Goal: Task Accomplishment & Management: Manage account settings

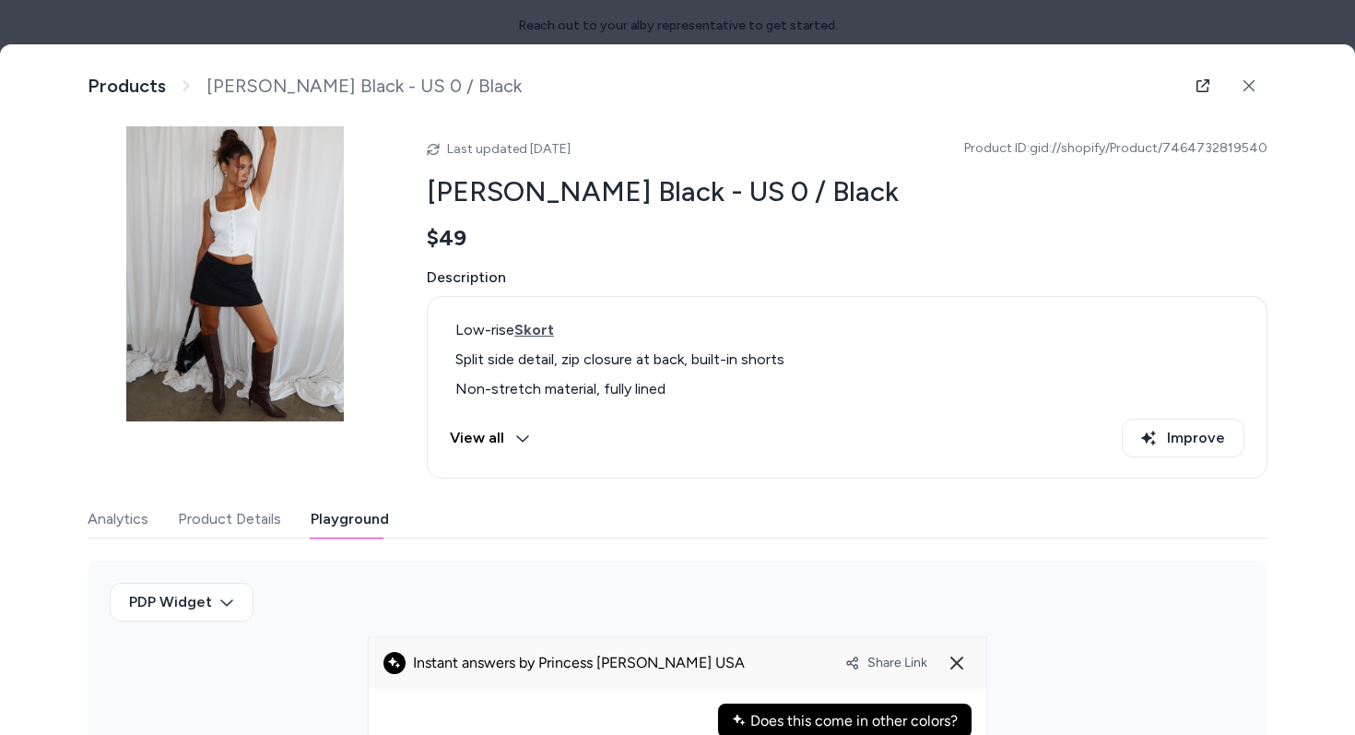
scroll to position [0, 155]
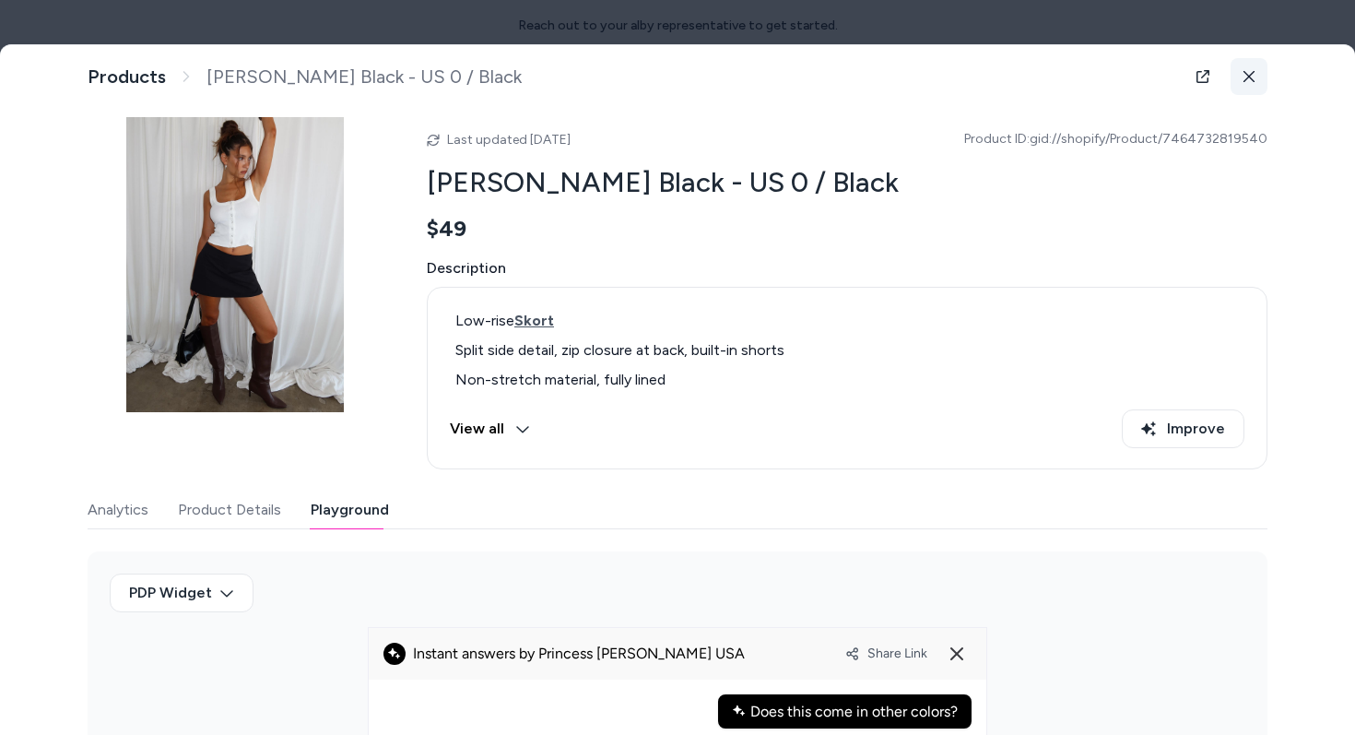
click at [1247, 67] on button at bounding box center [1248, 76] width 37 height 37
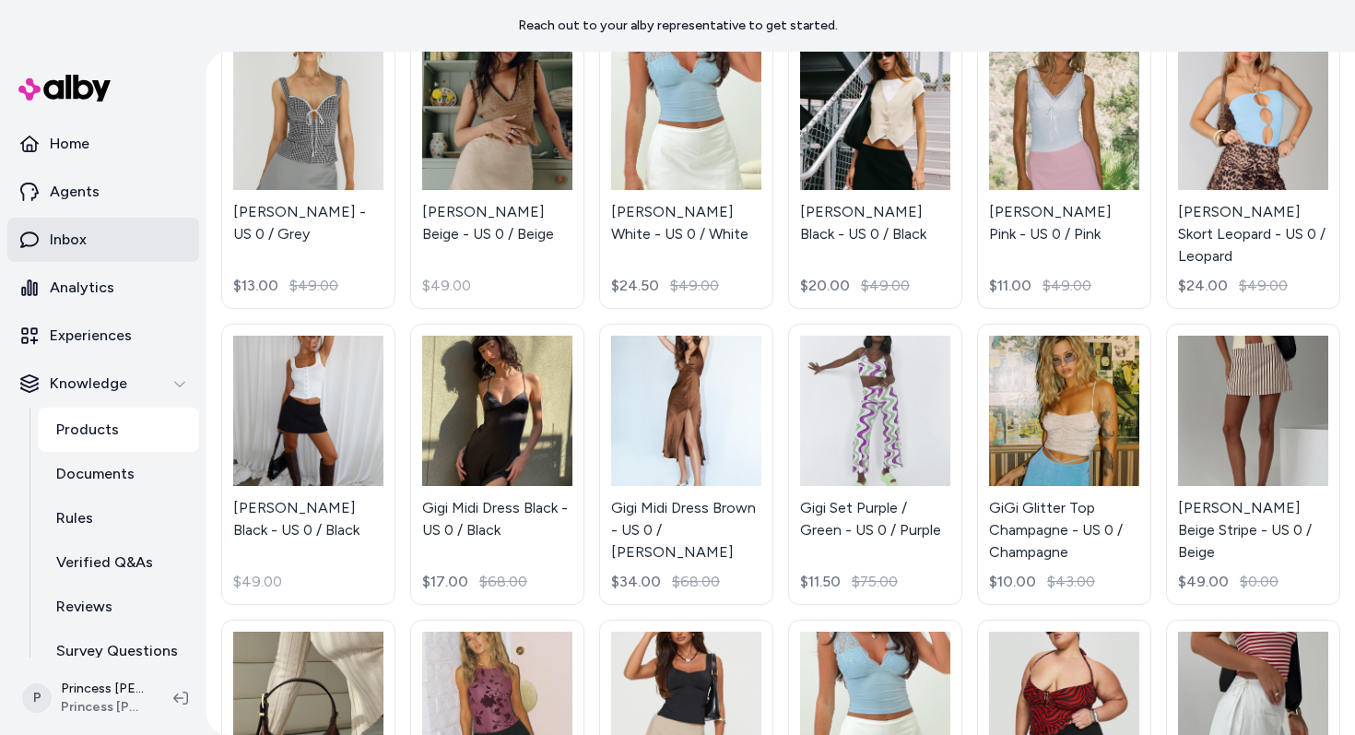
click at [78, 229] on p "Inbox" at bounding box center [68, 240] width 37 height 22
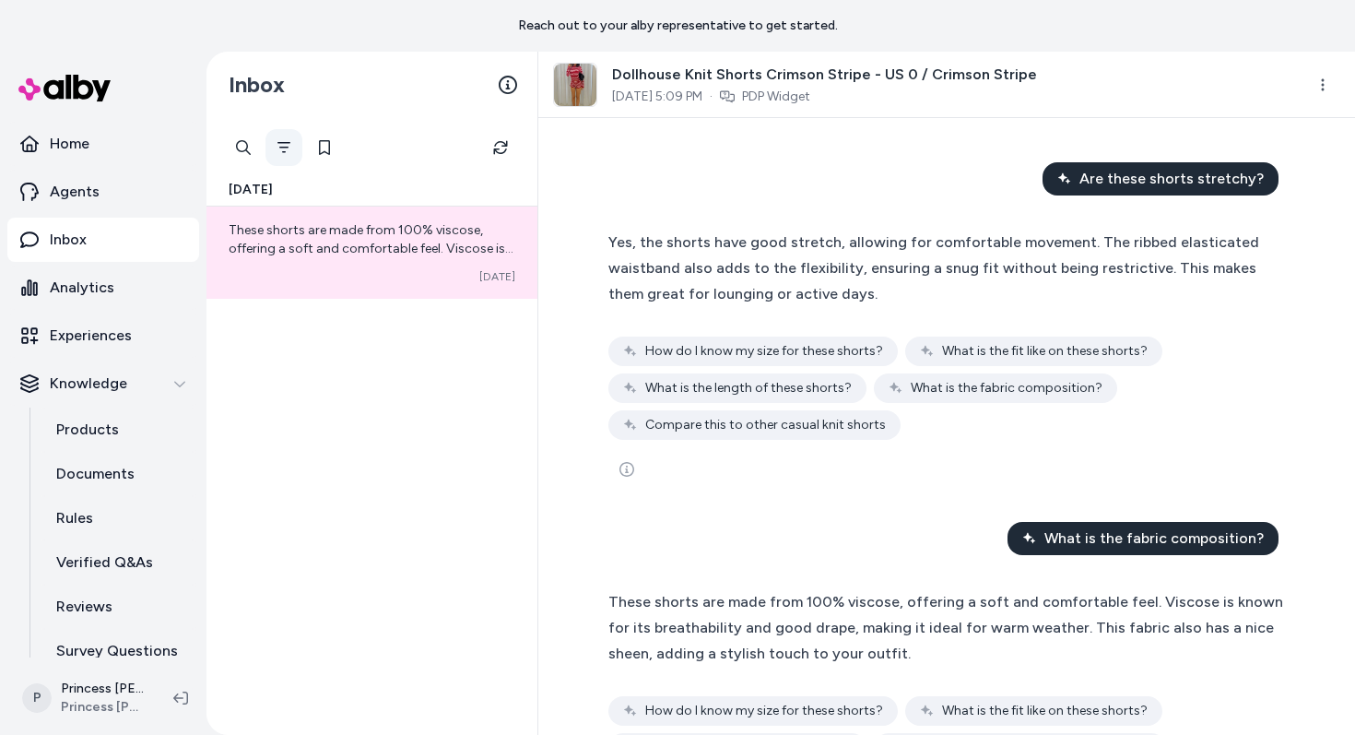
click at [271, 137] on button "Filter" at bounding box center [283, 147] width 37 height 37
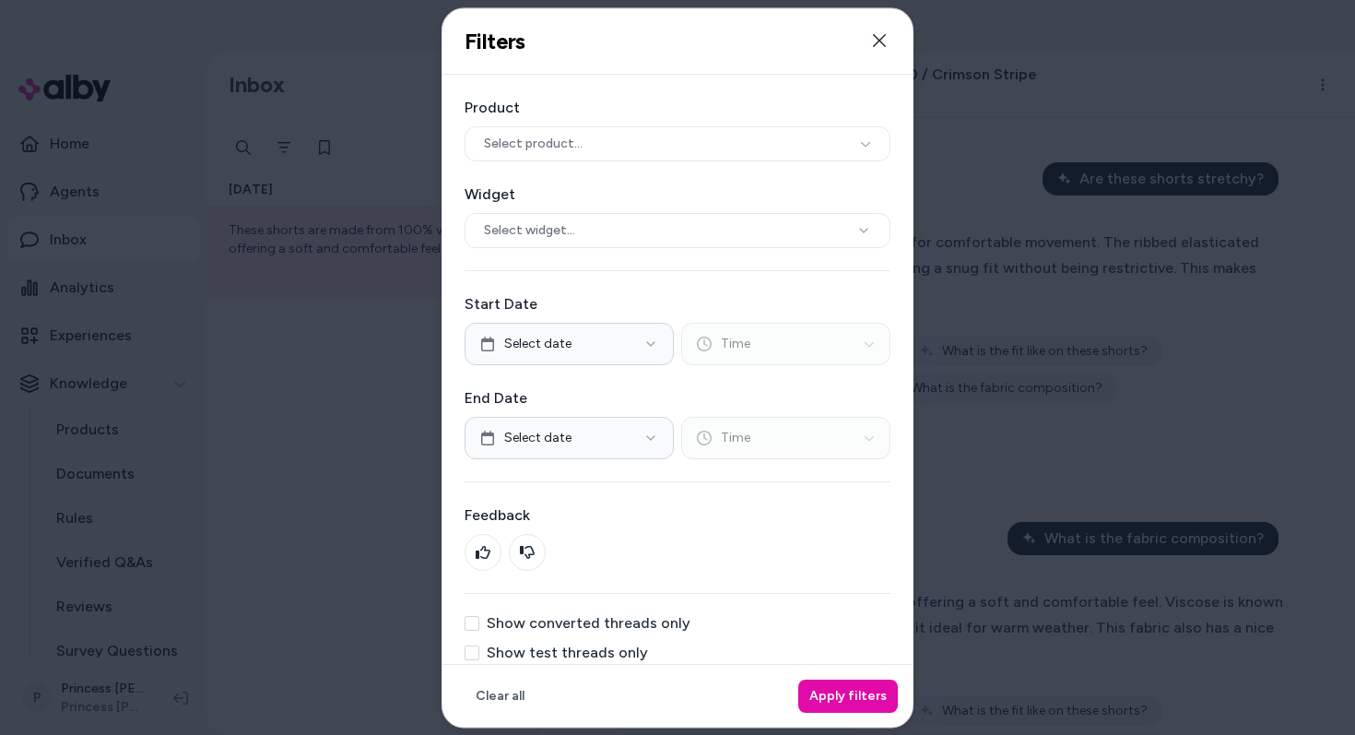
click at [333, 102] on div at bounding box center [677, 367] width 1355 height 735
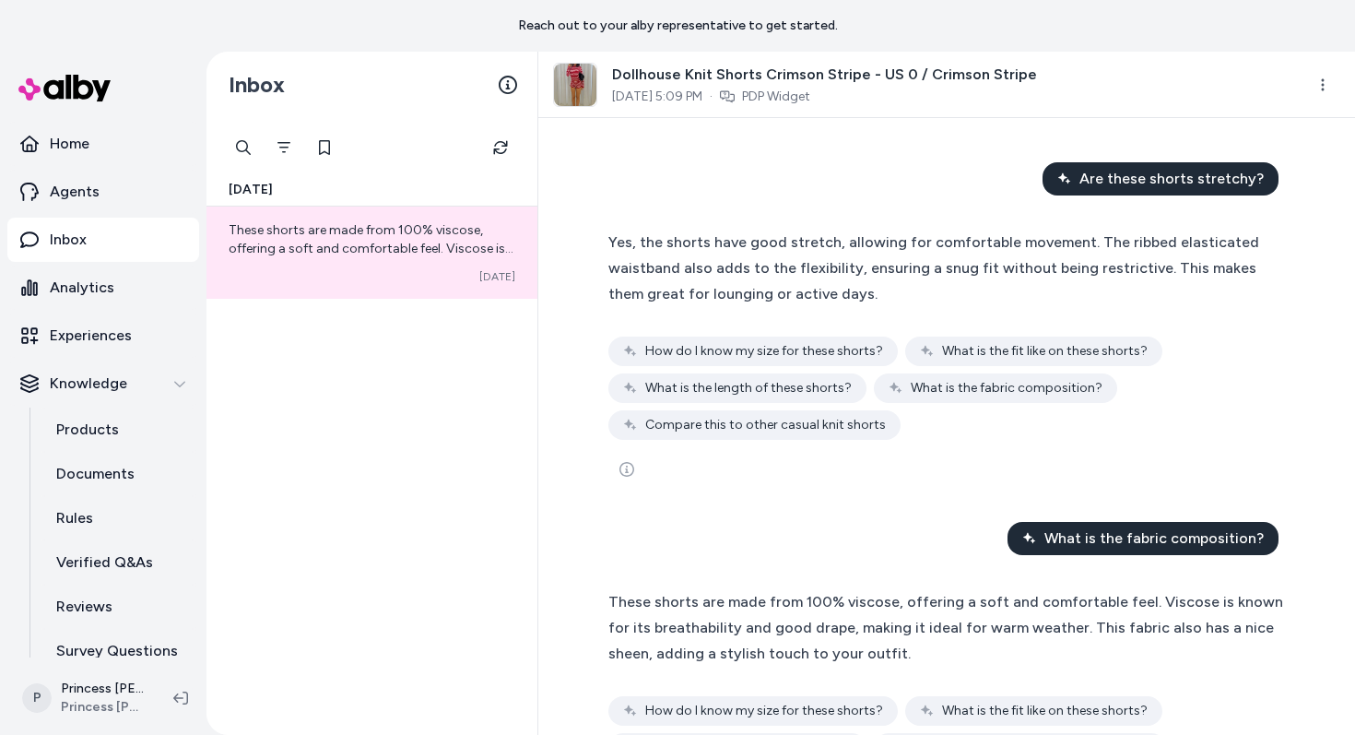
scroll to position [147, 0]
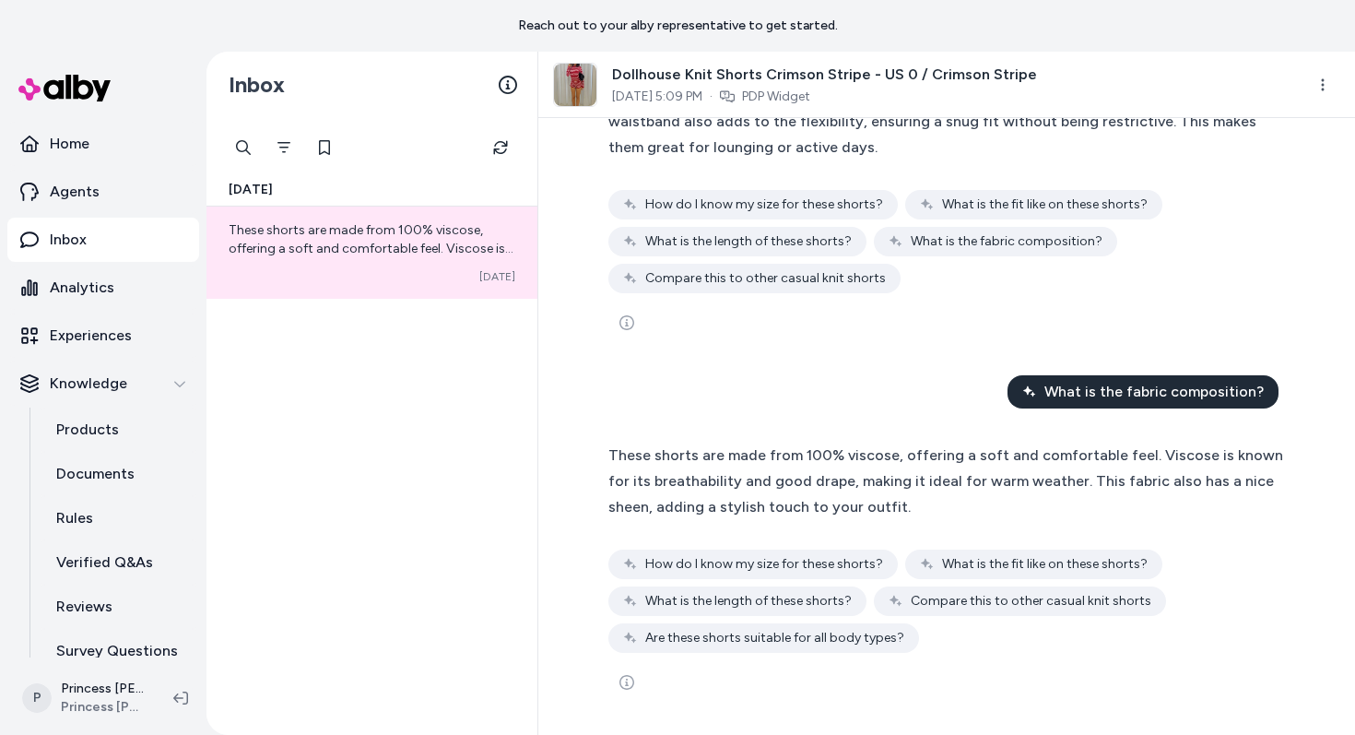
click at [797, 464] on div "These shorts are made from 100% viscose, offering a soft and comfortable feel. …" at bounding box center [946, 480] width 676 height 77
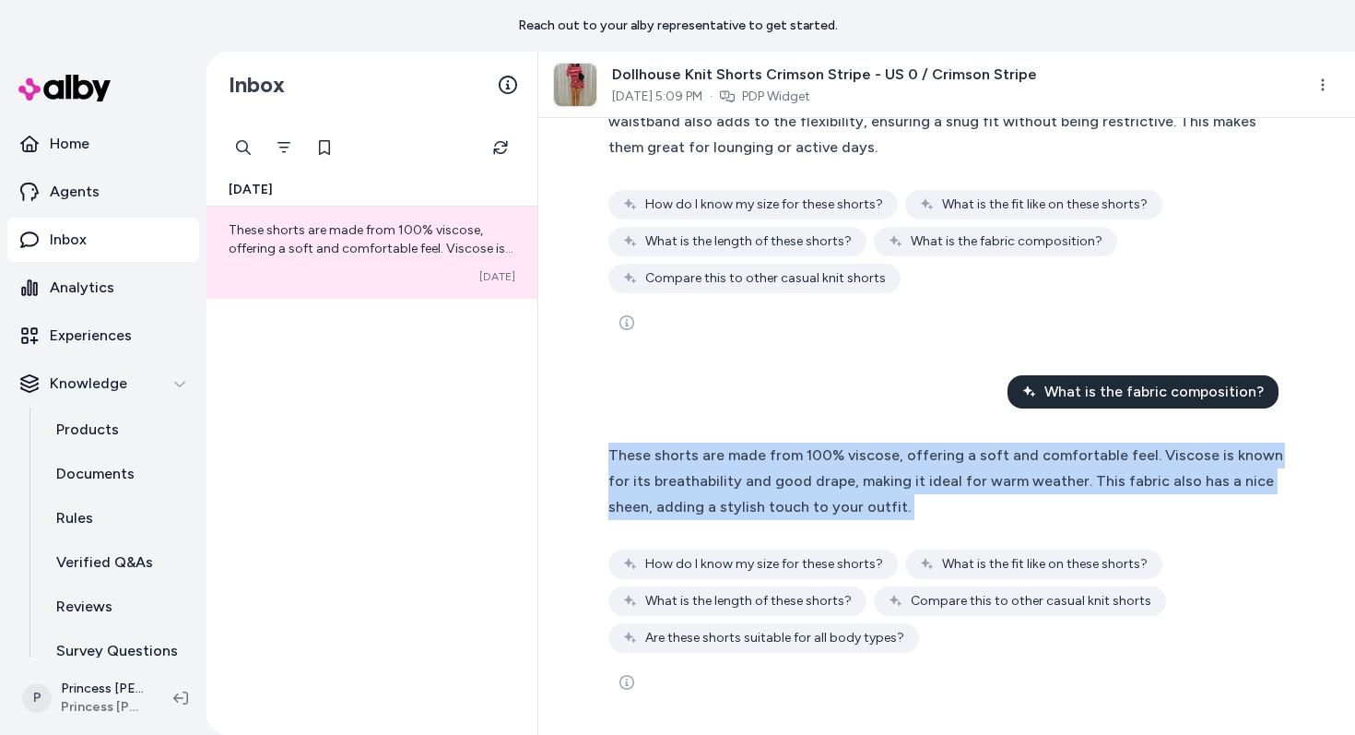
click at [786, 485] on span "These shorts are made from 100% viscose, offering a soft and comfortable feel. …" at bounding box center [945, 480] width 675 height 69
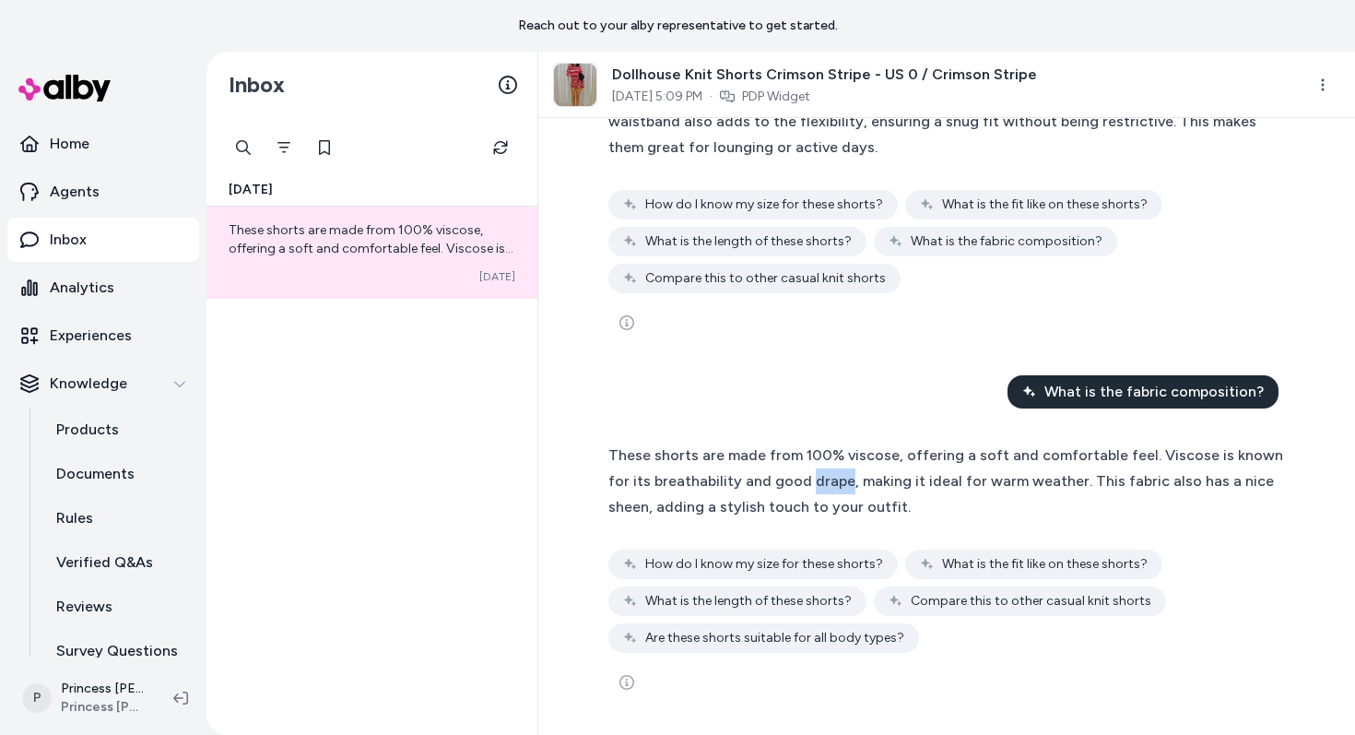
click at [786, 485] on span "These shorts are made from 100% viscose, offering a soft and comfortable feel. …" at bounding box center [945, 480] width 675 height 69
click at [776, 478] on span "These shorts are made from 100% viscose, offering a soft and comfortable feel. …" at bounding box center [945, 480] width 675 height 69
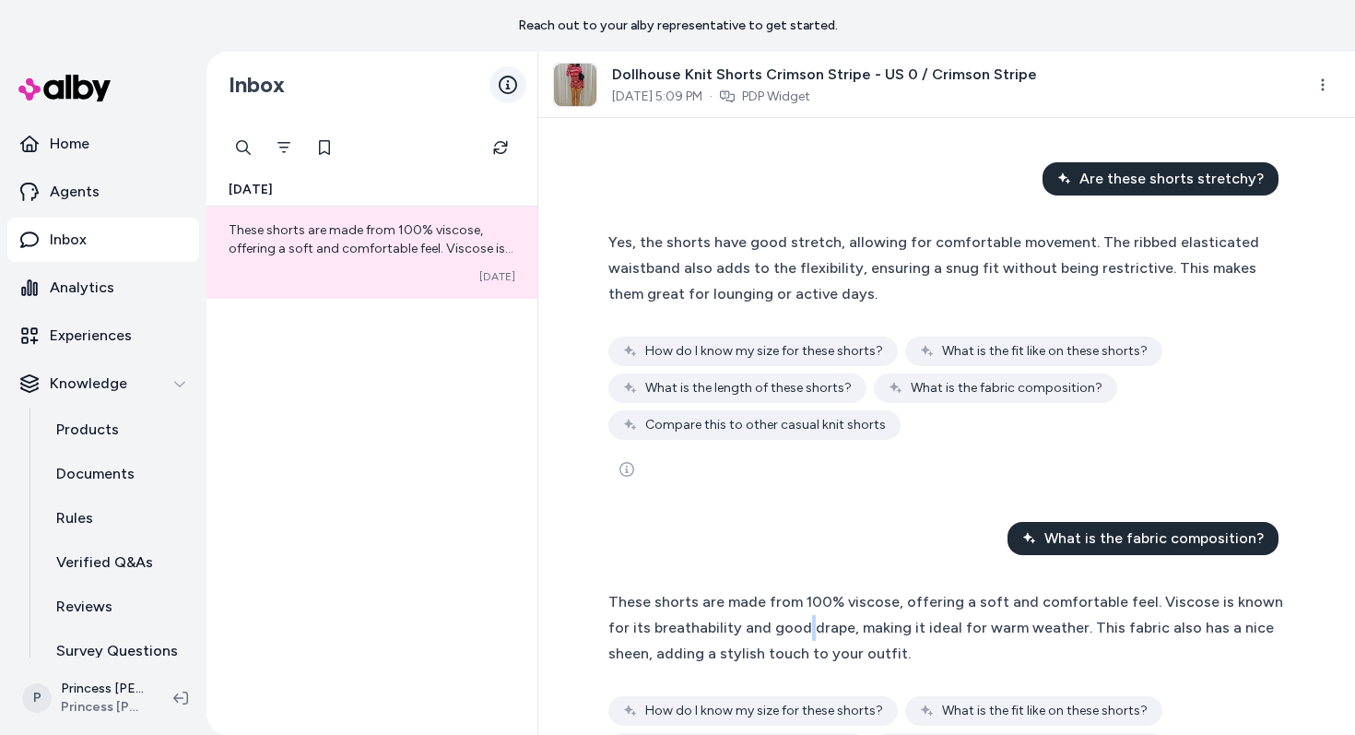
click at [511, 79] on icon at bounding box center [508, 85] width 18 height 18
click at [327, 155] on button at bounding box center [324, 147] width 37 height 37
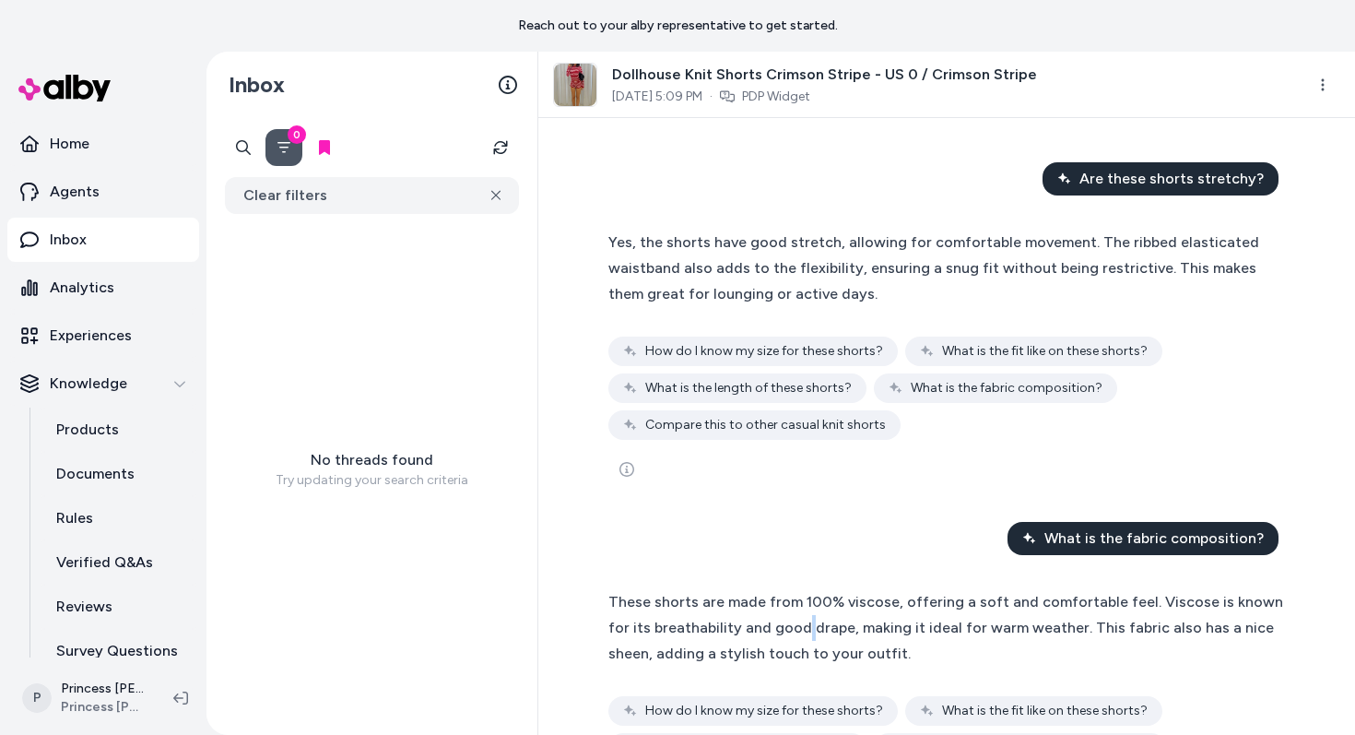
click at [286, 141] on icon "Filter" at bounding box center [283, 147] width 15 height 15
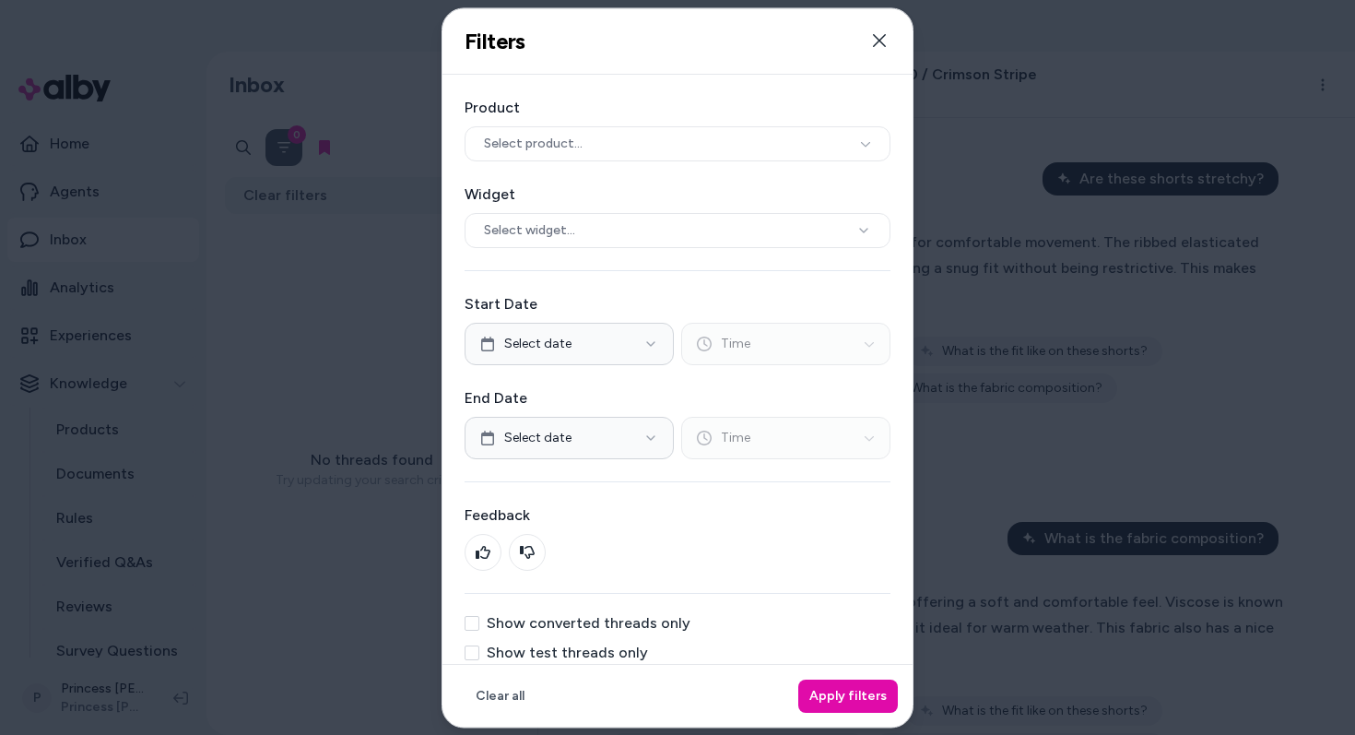
scroll to position [19, 0]
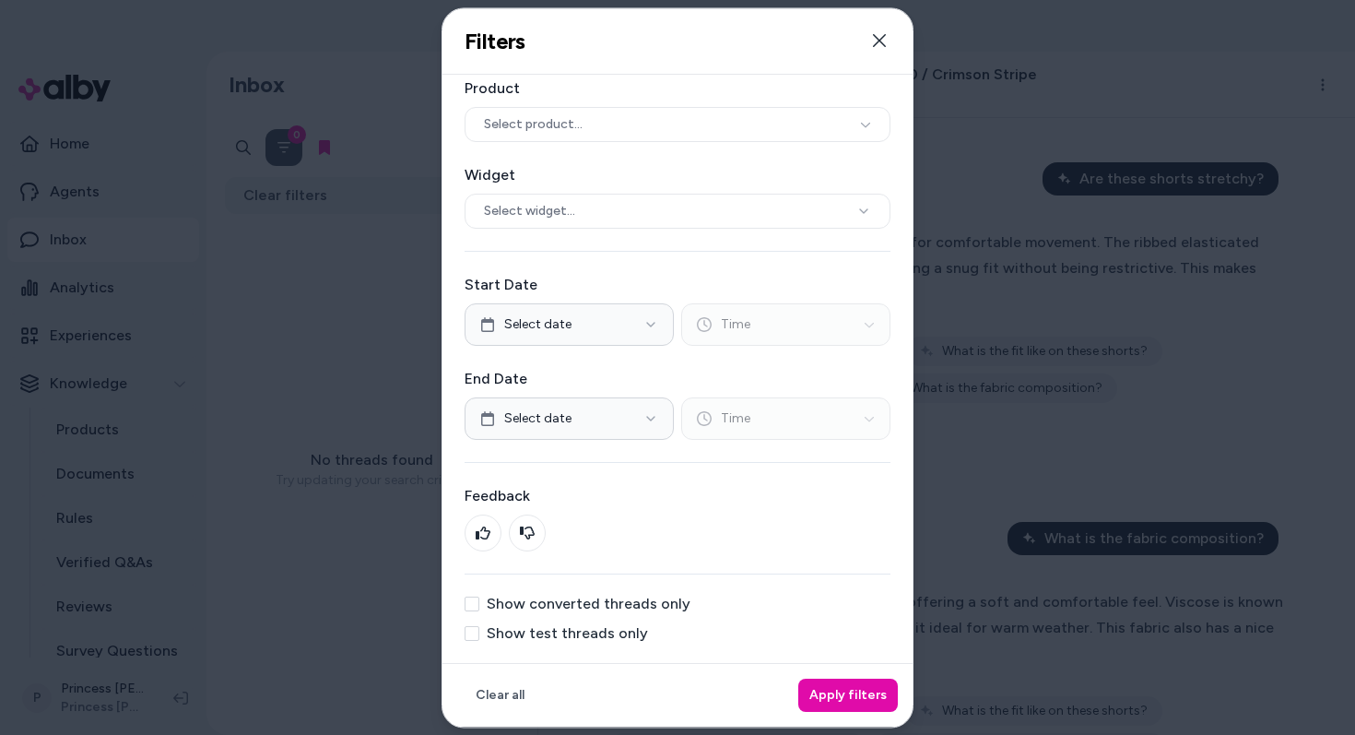
click at [503, 635] on label "Show test threads only" at bounding box center [567, 633] width 161 height 15
click at [479, 635] on button "Show test threads only" at bounding box center [471, 633] width 15 height 15
click at [870, 693] on button "Apply filters" at bounding box center [848, 694] width 100 height 33
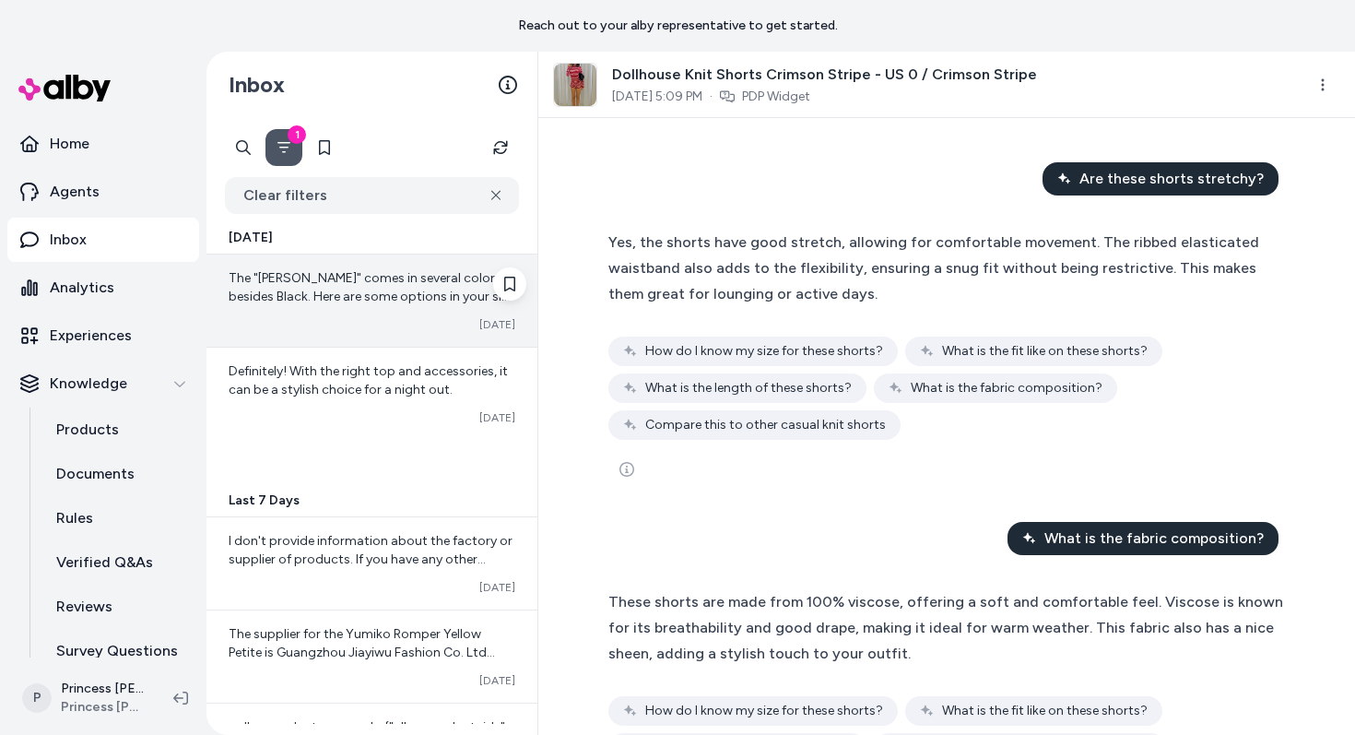
click at [355, 300] on span "The "Gigi Skort" comes in several colors besides Black. Here are some options i…" at bounding box center [372, 397] width 286 height 255
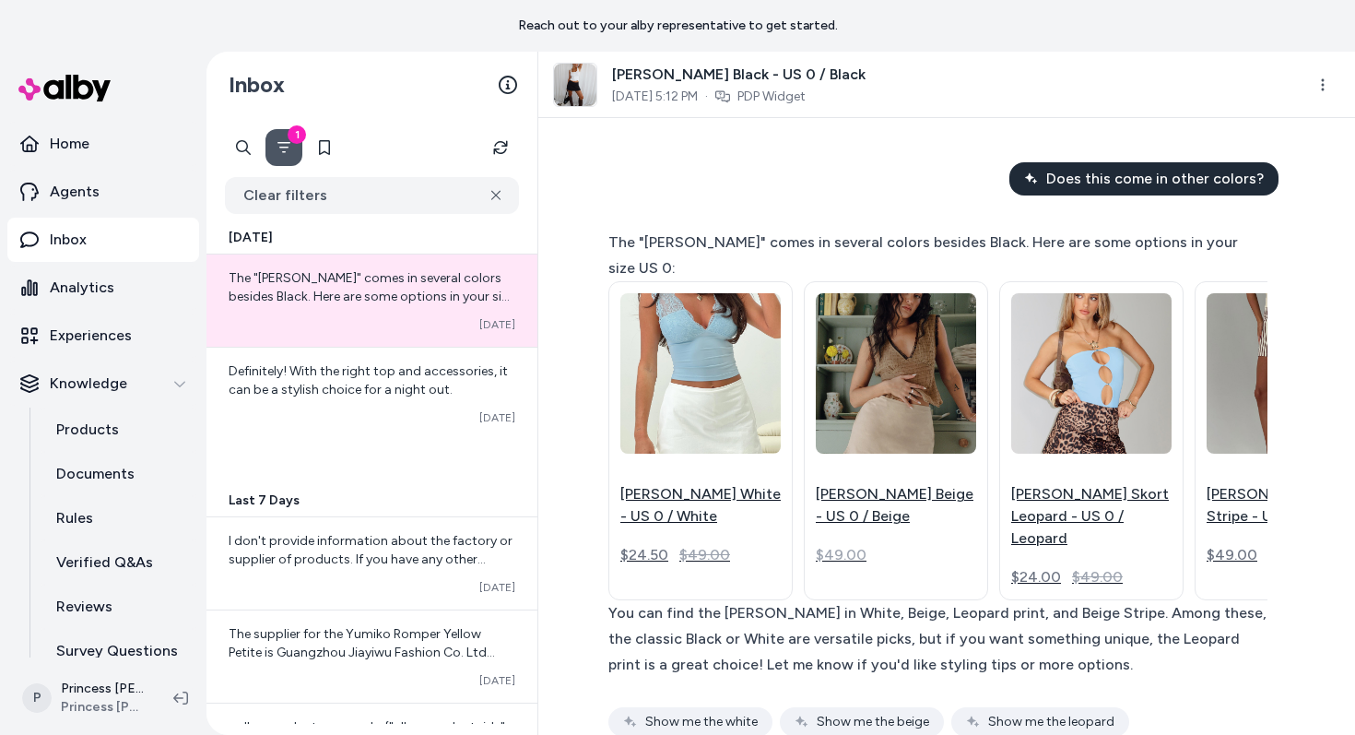
scroll to position [99, 0]
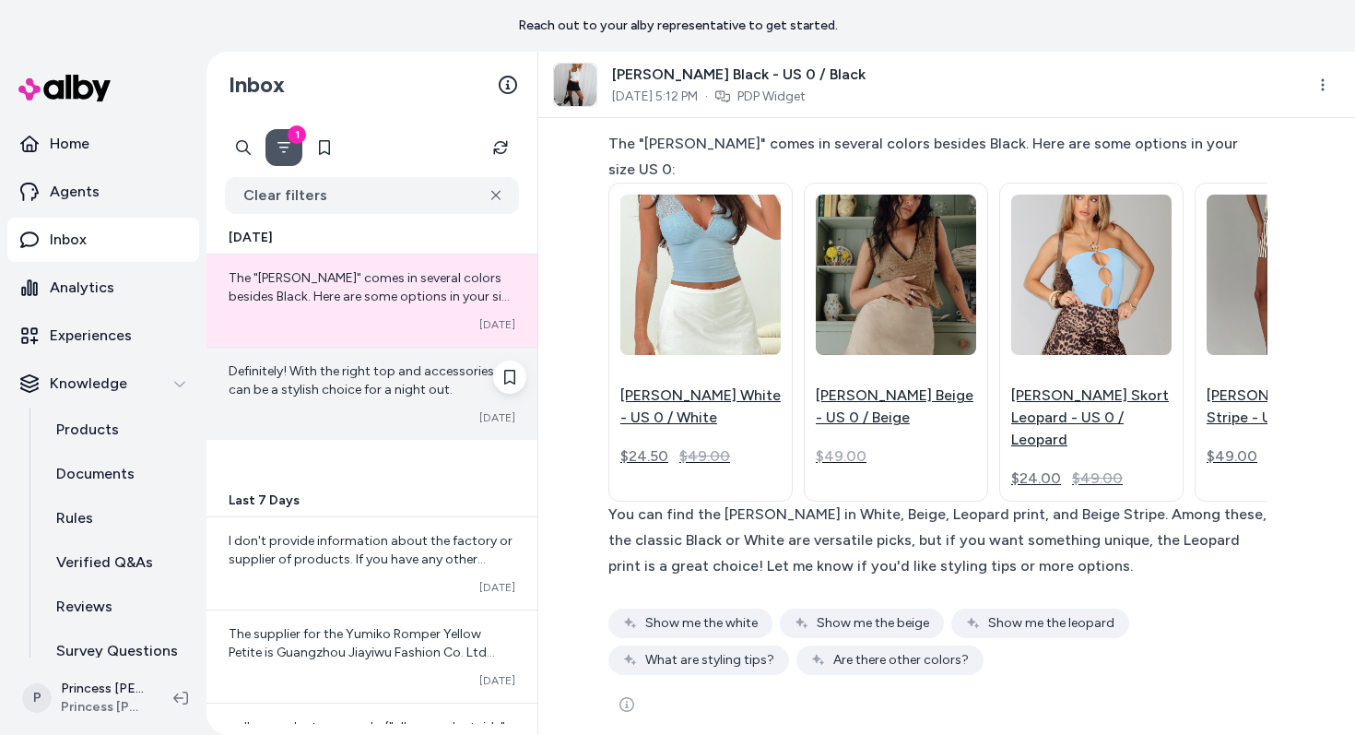
click at [353, 396] on span "Definitely! With the right top and accessories, it can be a stylish choice for …" at bounding box center [368, 380] width 279 height 34
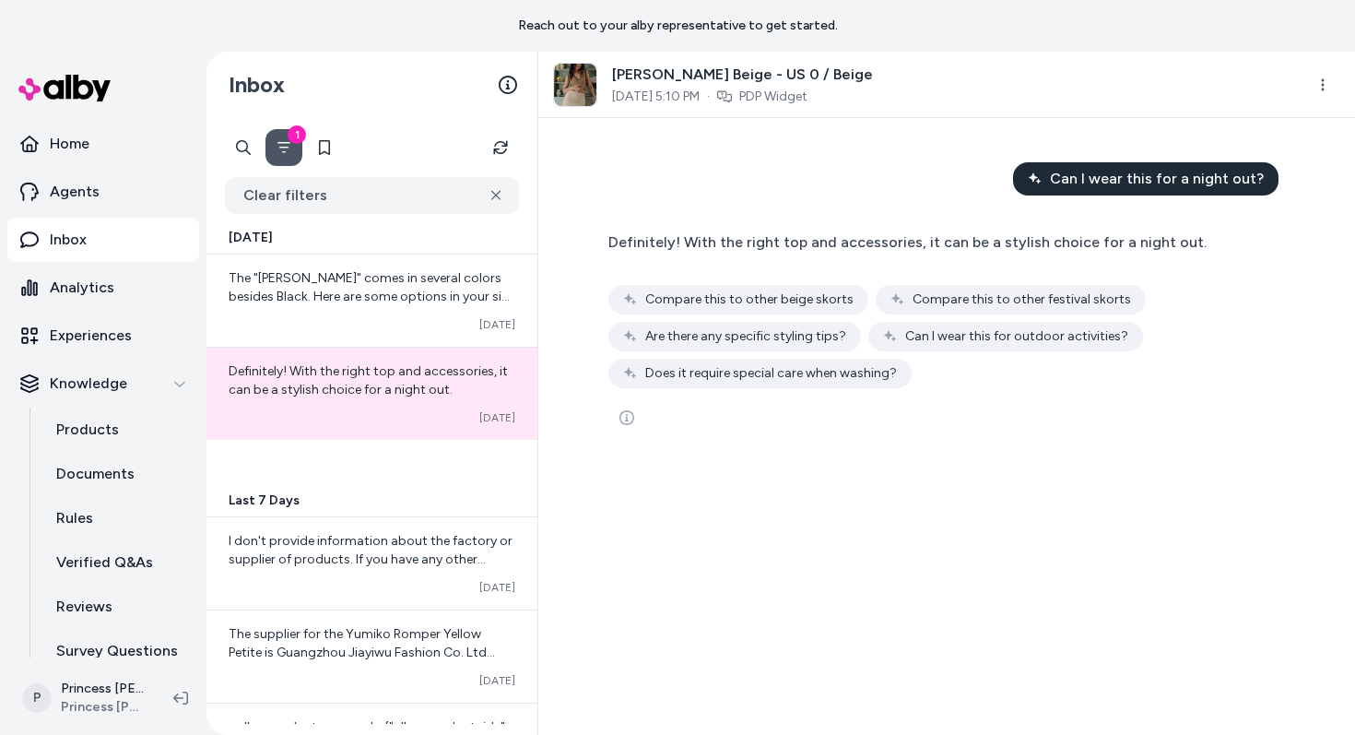
click at [810, 246] on span "Definitely! With the right top and accessories, it can be a stylish choice for …" at bounding box center [907, 242] width 598 height 18
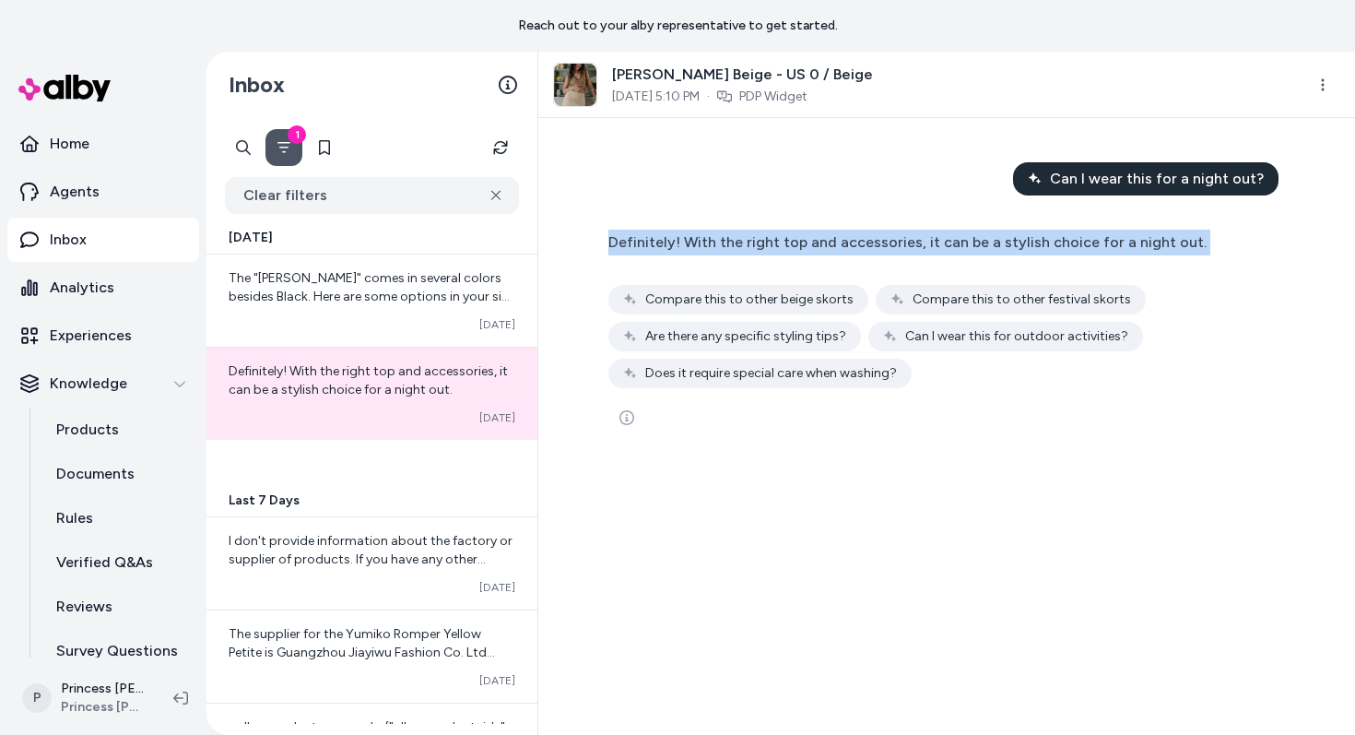
click at [810, 246] on span "Definitely! With the right top and accessories, it can be a stylish choice for …" at bounding box center [907, 242] width 598 height 18
click at [927, 253] on div "Definitely! With the right top and accessories, it can be a stylish choice for …" at bounding box center [907, 242] width 598 height 26
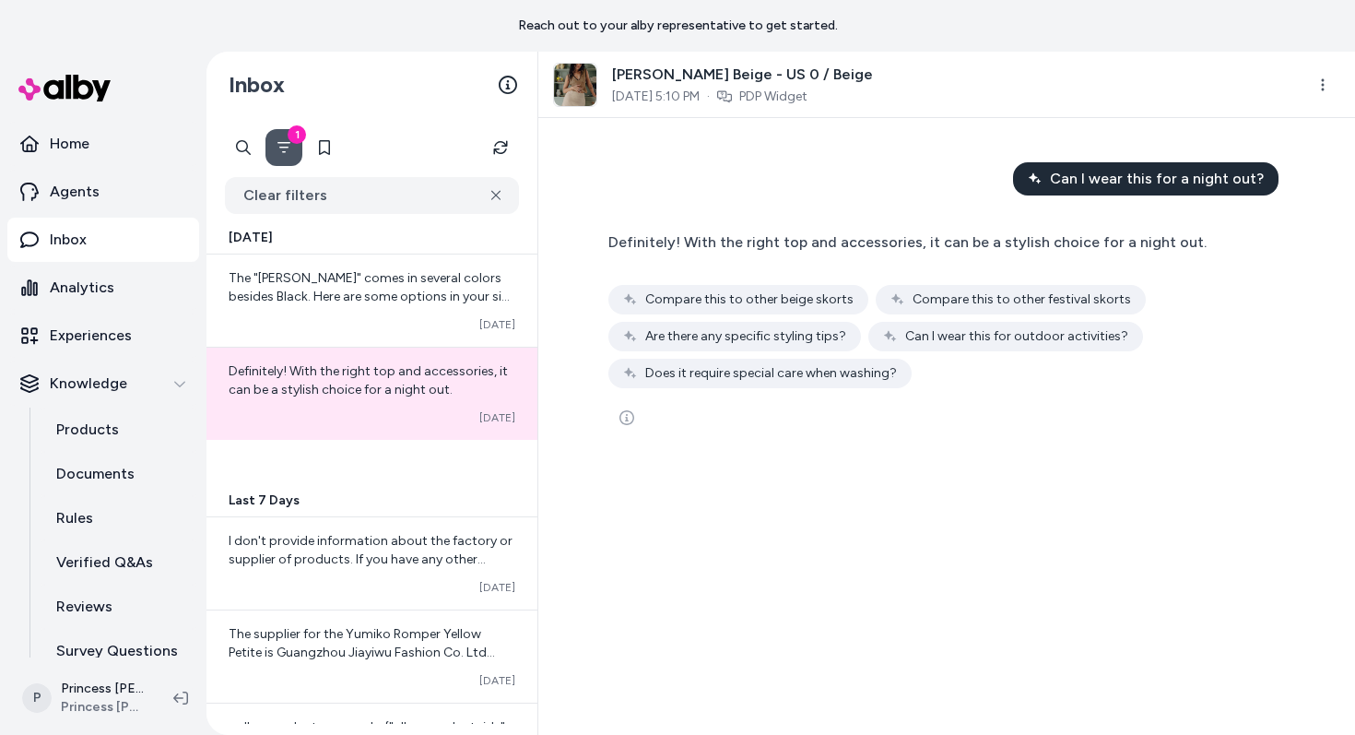
click at [927, 253] on div "Definitely! With the right top and accessories, it can be a stylish choice for …" at bounding box center [907, 242] width 598 height 26
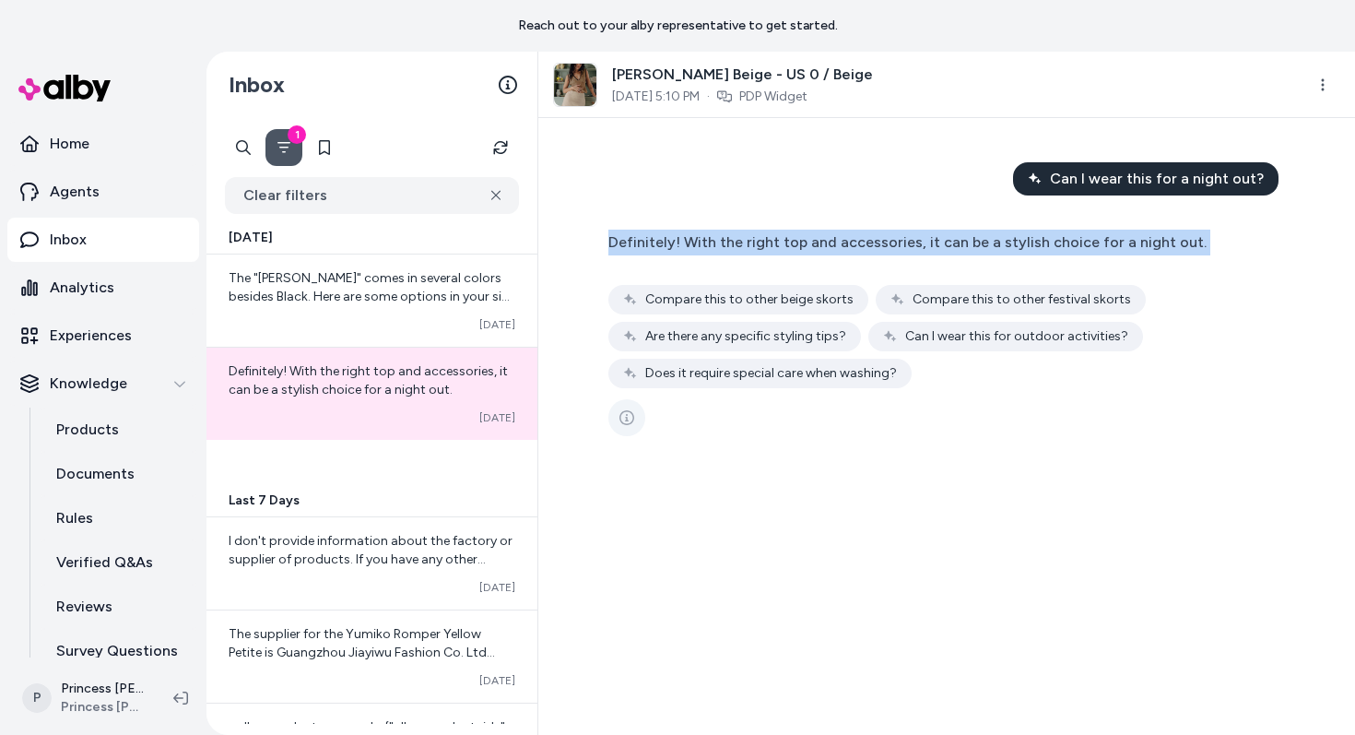
click at [620, 418] on icon "See more" at bounding box center [626, 417] width 15 height 15
